Goal: Task Accomplishment & Management: Manage account settings

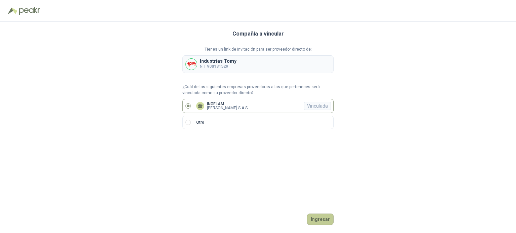
click at [321, 220] on button "Ingresar" at bounding box center [320, 219] width 27 height 11
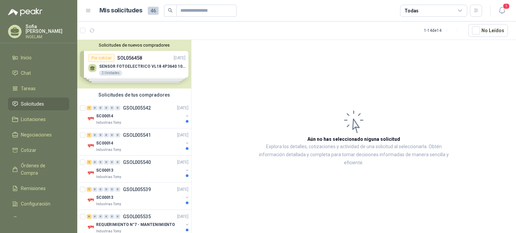
click at [151, 61] on div "Solicitudes de nuevos compradores Por cotizar SOL056458 [DATE] SENSOR FOTOELECT…" at bounding box center [134, 64] width 114 height 49
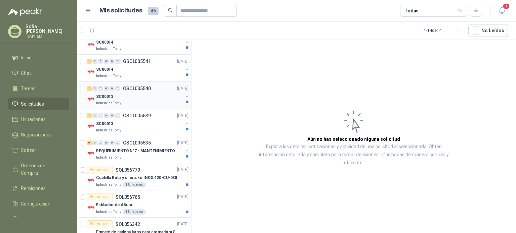
scroll to position [201, 0]
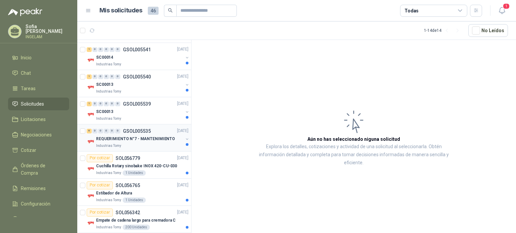
click at [178, 139] on div "REQUERIMIENTO N°7 - MANTENIMIENTO Industrias Tomy" at bounding box center [138, 141] width 103 height 13
click at [184, 141] on button "button" at bounding box center [186, 139] width 5 height 5
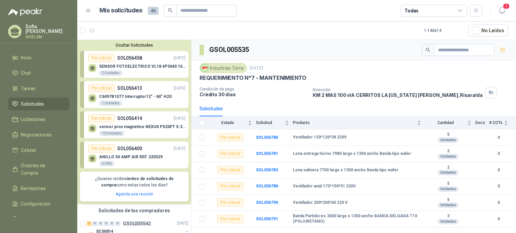
click at [145, 92] on div "Por cotizar SOL056413 [DATE]" at bounding box center [136, 88] width 97 height 8
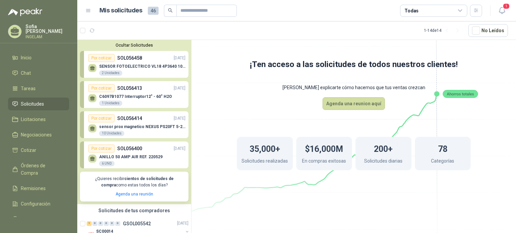
click at [113, 90] on div "Por cotizar" at bounding box center [101, 88] width 26 height 8
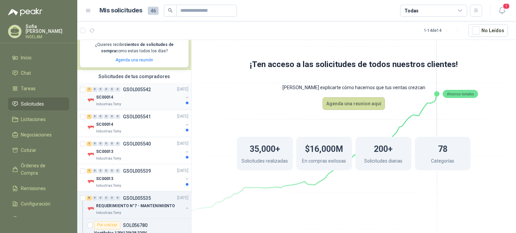
click at [140, 97] on div "SC00014" at bounding box center [139, 98] width 87 height 8
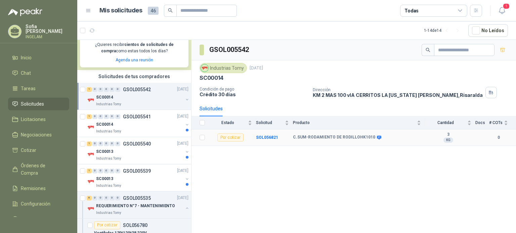
click at [336, 135] on b "C.SUM-RODAMIENTO DE RODILLOHK1010" at bounding box center [334, 137] width 82 height 5
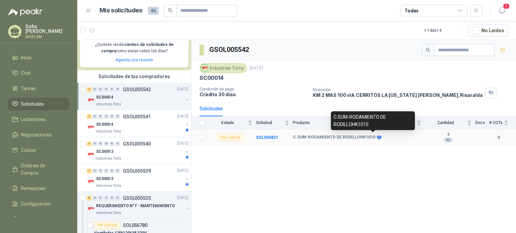
click at [377, 137] on icon at bounding box center [379, 138] width 4 height 4
click at [407, 138] on div "C.SUM-RODAMIENTO DE RODILLOHK1010" at bounding box center [357, 137] width 128 height 5
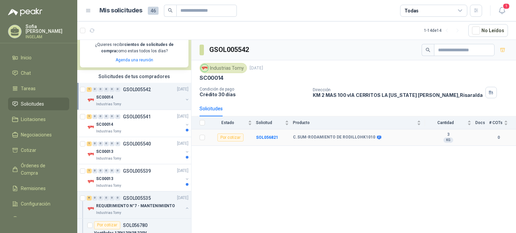
click at [447, 142] on div "KG" at bounding box center [448, 140] width 10 height 5
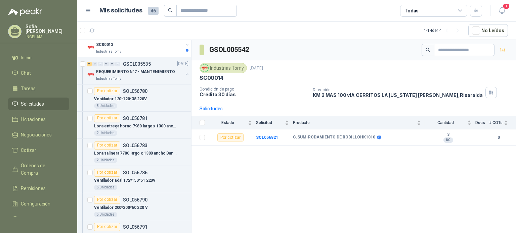
click at [38, 24] on div "[PERSON_NAME] INGELAM" at bounding box center [38, 31] width 61 height 15
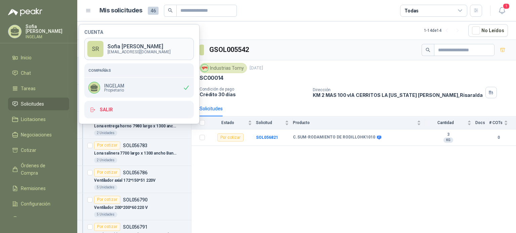
click at [119, 47] on p "[PERSON_NAME]" at bounding box center [138, 46] width 63 height 5
